Goal: Task Accomplishment & Management: Complete application form

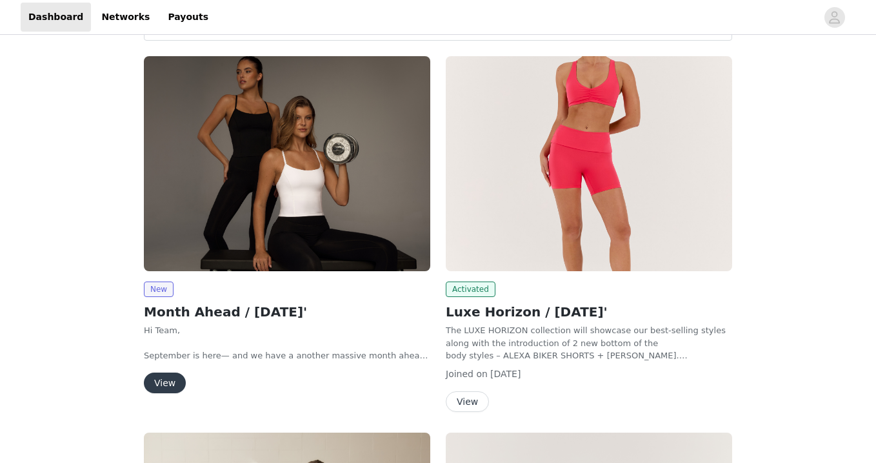
scroll to position [150, 0]
click at [167, 377] on button "View" at bounding box center [165, 382] width 42 height 21
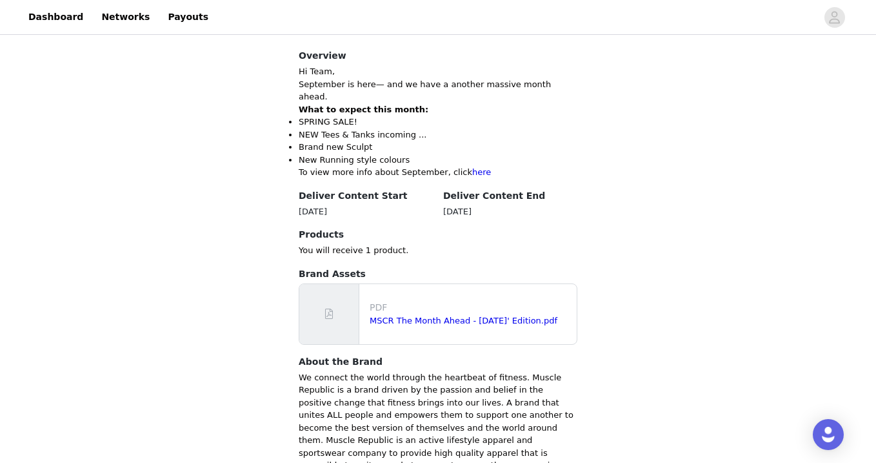
scroll to position [294, 0]
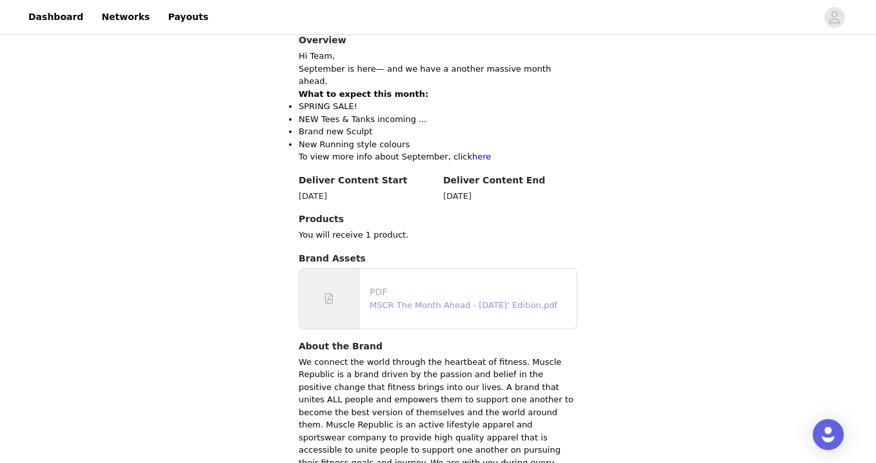
click at [434, 300] on link "MSCR The Month Ahead - September 25' Edition.pdf" at bounding box center [464, 305] width 188 height 10
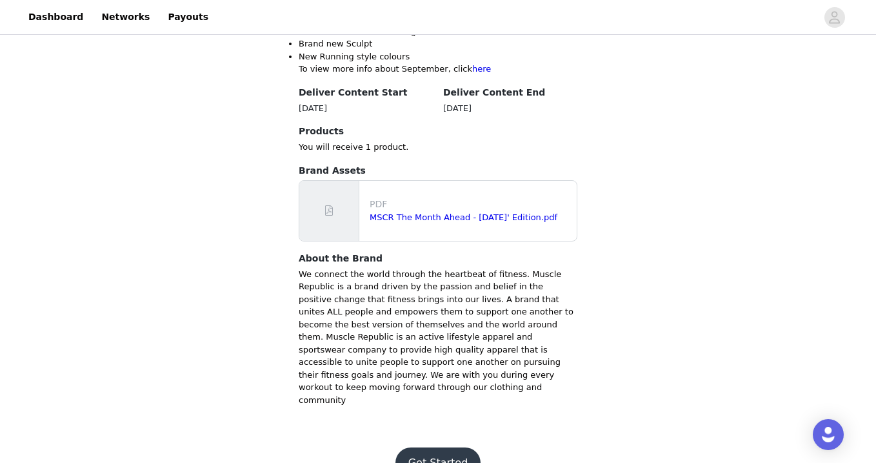
scroll to position [381, 0]
click at [410, 448] on button "Get Started" at bounding box center [439, 463] width 86 height 31
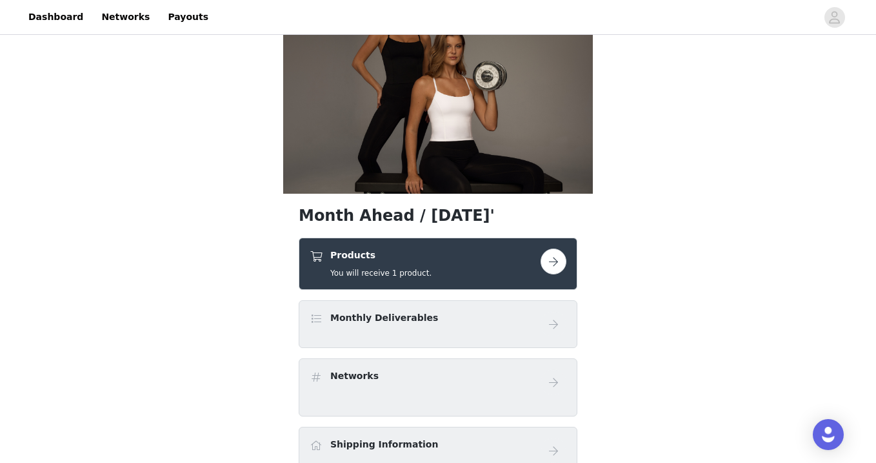
scroll to position [54, 0]
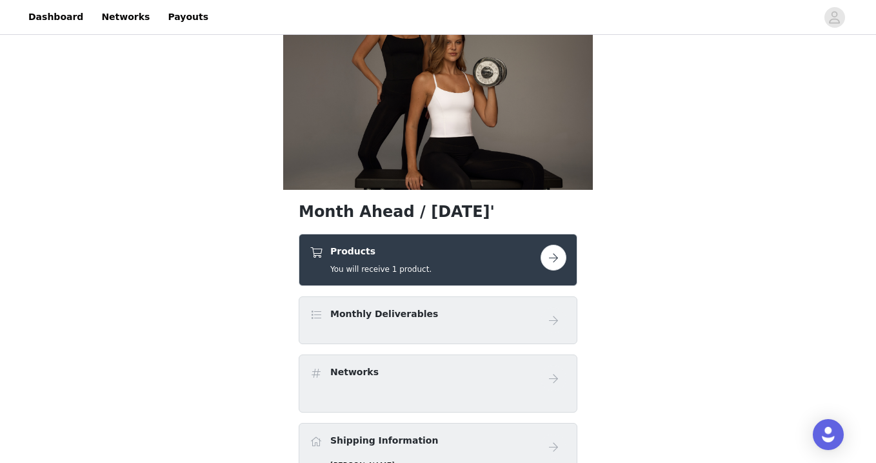
click at [559, 261] on button "button" at bounding box center [554, 258] width 26 height 26
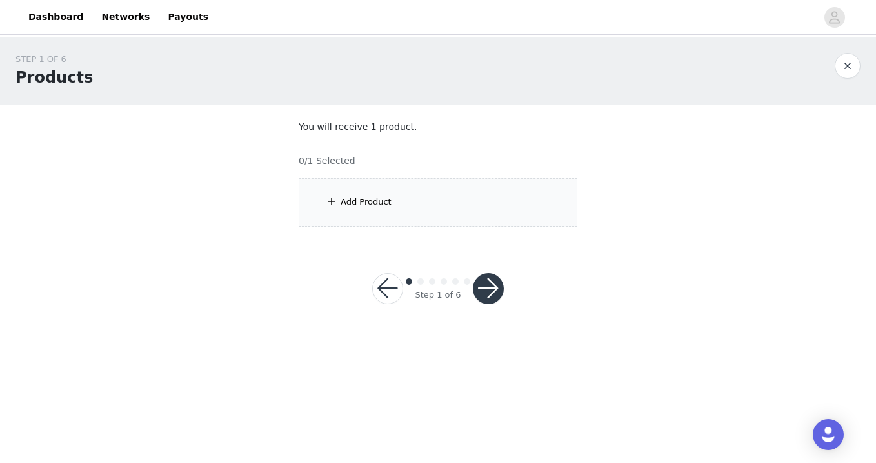
click at [374, 205] on div "Add Product" at bounding box center [366, 201] width 51 height 13
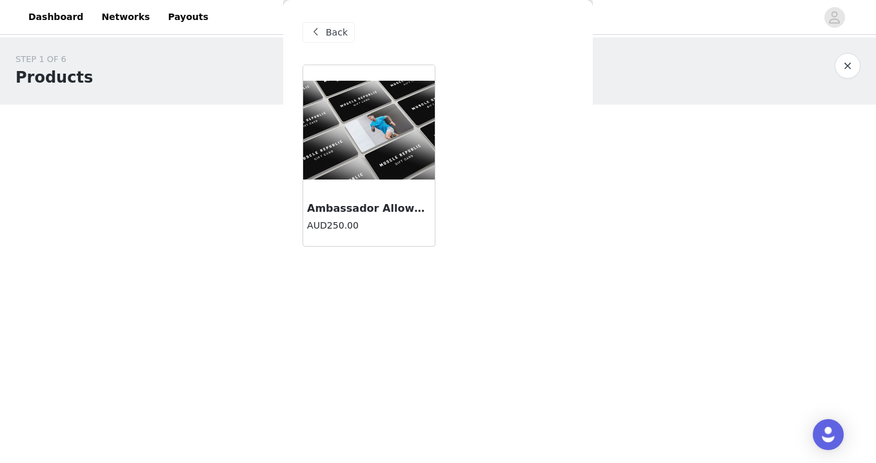
click at [365, 187] on div at bounding box center [369, 129] width 132 height 129
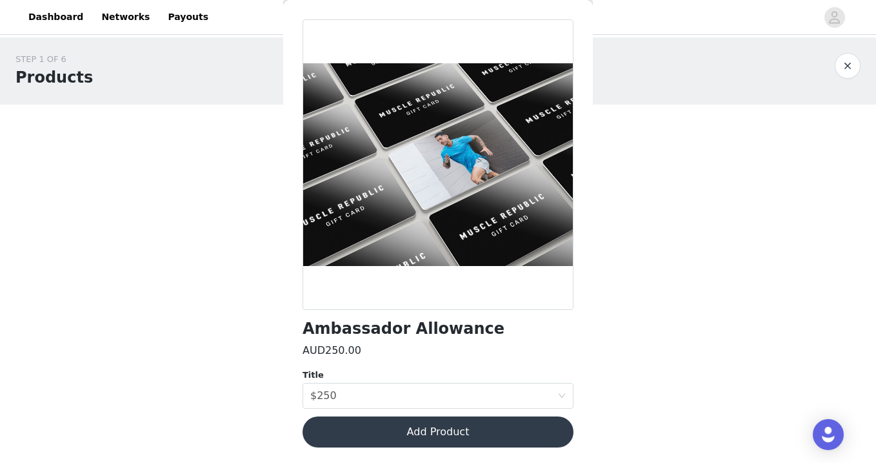
scroll to position [45, 0]
click at [437, 432] on button "Add Product" at bounding box center [438, 432] width 271 height 31
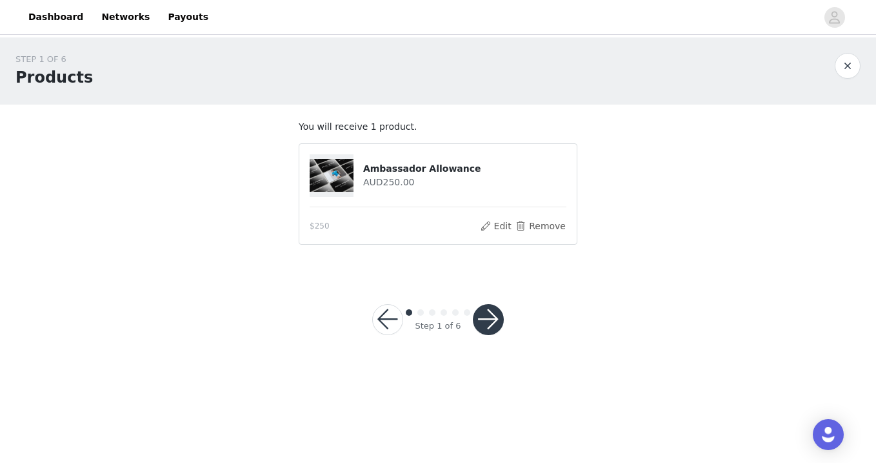
click at [491, 323] on button "button" at bounding box center [488, 319] width 31 height 31
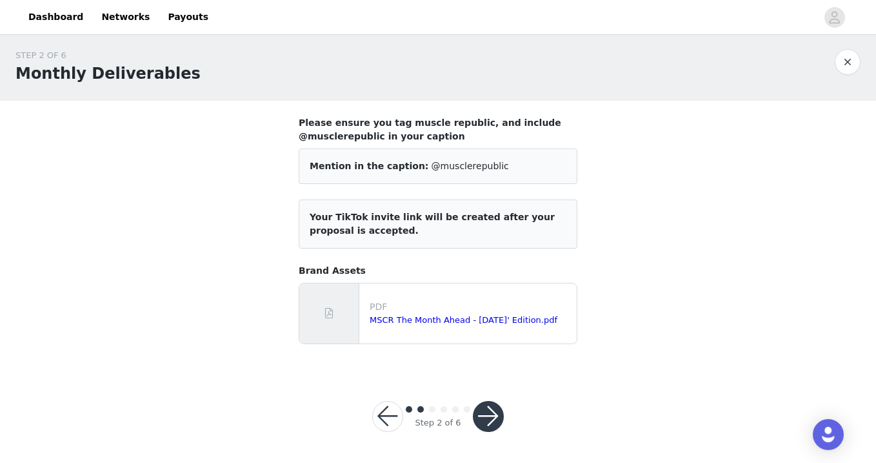
scroll to position [3, 0]
click at [483, 393] on div "Step 2 of 6" at bounding box center [438, 417] width 163 height 62
click at [486, 412] on button "button" at bounding box center [488, 416] width 31 height 31
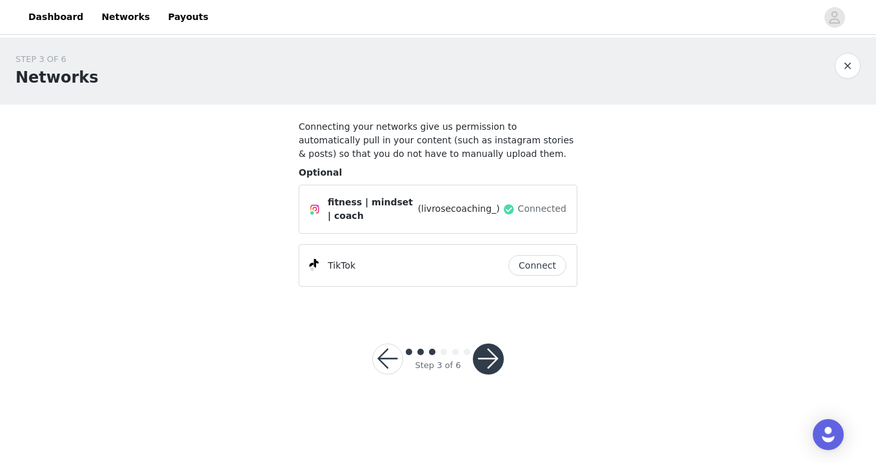
click at [492, 365] on button "button" at bounding box center [488, 358] width 31 height 31
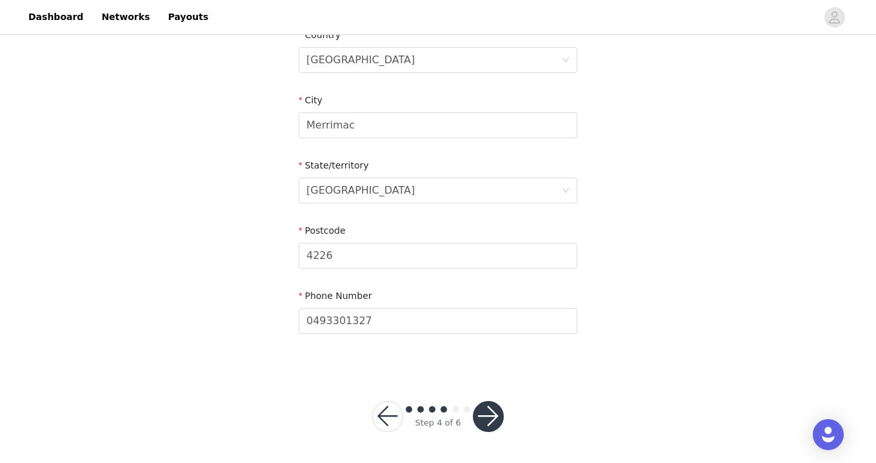
scroll to position [417, 0]
click at [486, 415] on button "button" at bounding box center [488, 416] width 31 height 31
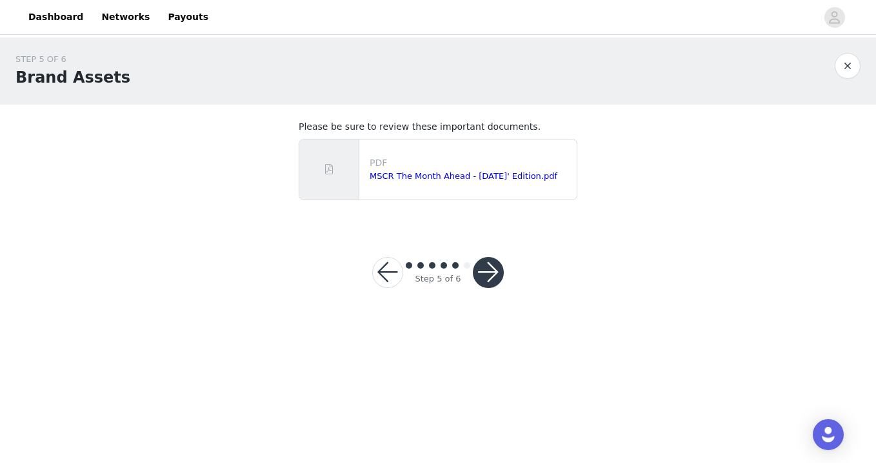
click at [492, 269] on button "button" at bounding box center [488, 272] width 31 height 31
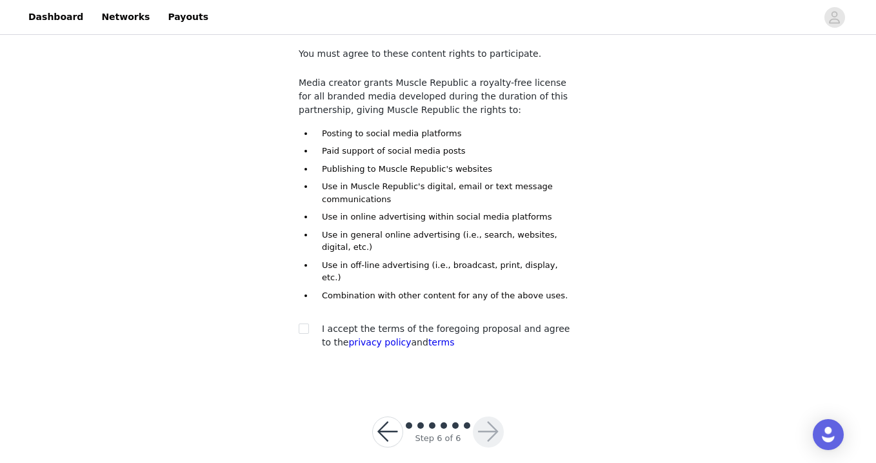
scroll to position [72, 0]
click at [308, 324] on span at bounding box center [304, 329] width 10 height 10
click at [308, 324] on input "checkbox" at bounding box center [303, 328] width 9 height 9
checkbox input "true"
click at [492, 417] on button "button" at bounding box center [488, 432] width 31 height 31
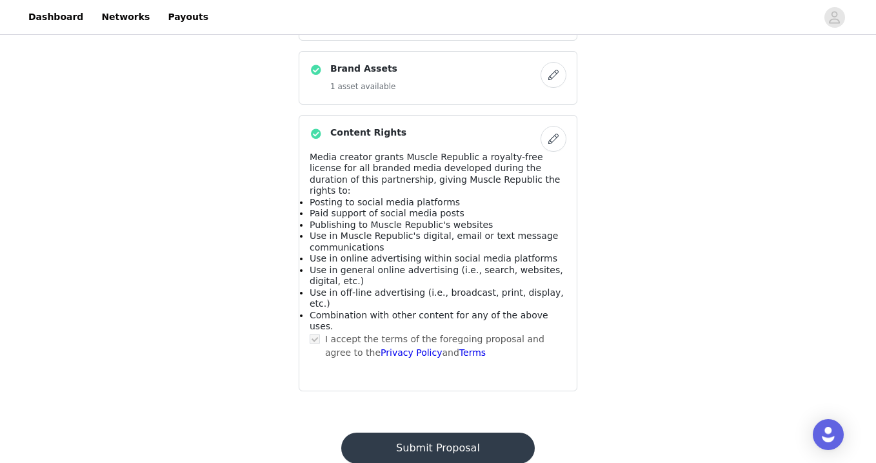
scroll to position [625, 0]
click at [457, 433] on button "Submit Proposal" at bounding box center [437, 448] width 193 height 31
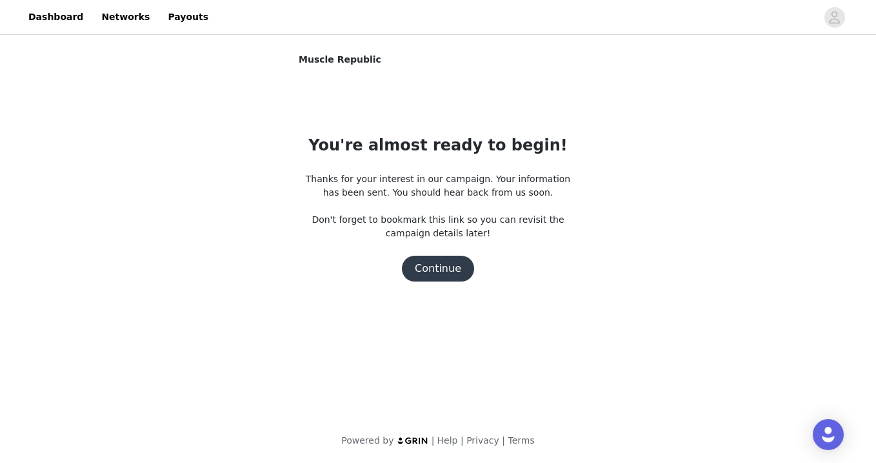
click at [446, 271] on button "Continue" at bounding box center [438, 269] width 72 height 26
